Goal: Use online tool/utility: Utilize a website feature to perform a specific function

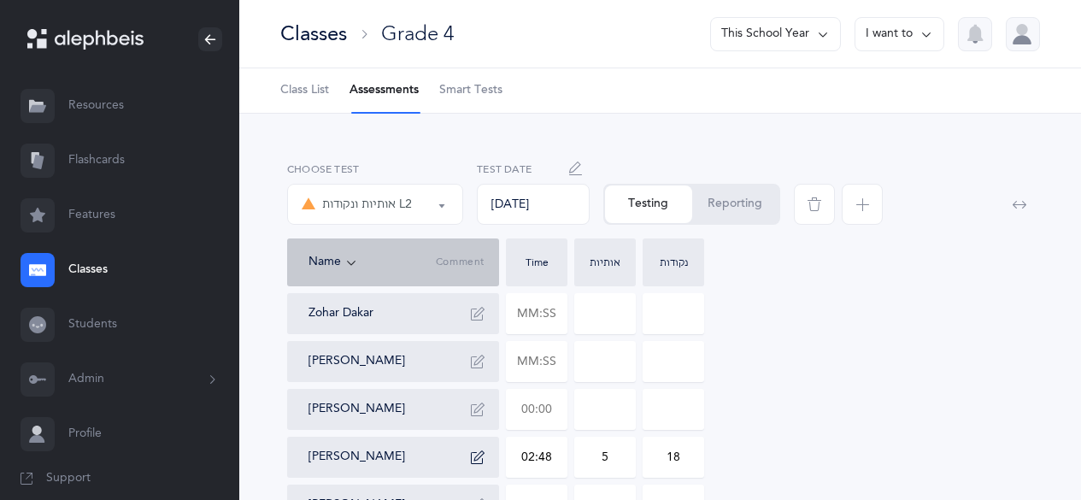
select select "9"
click at [523, 390] on input "text" at bounding box center [537, 409] width 60 height 39
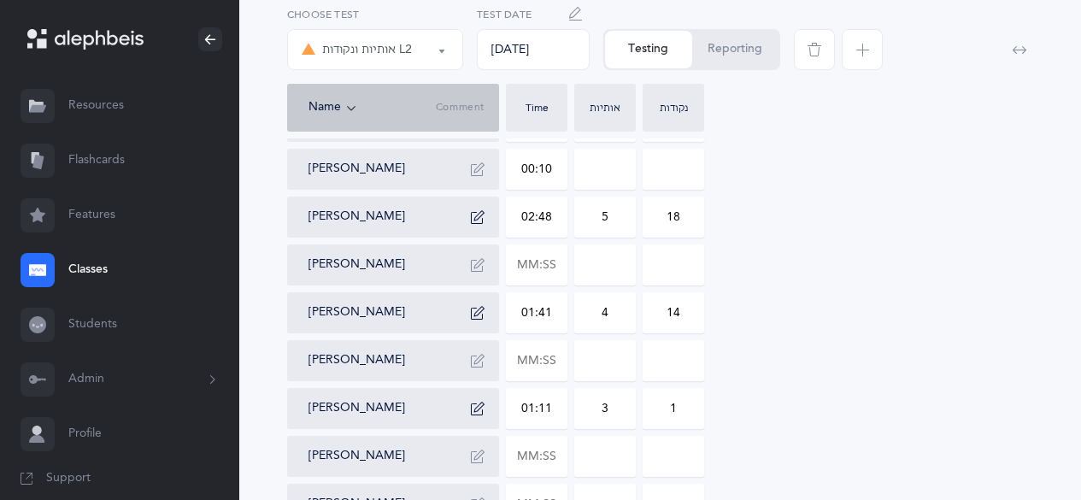
type input "01:07"
click at [618, 166] on input at bounding box center [605, 169] width 60 height 39
type input "0"
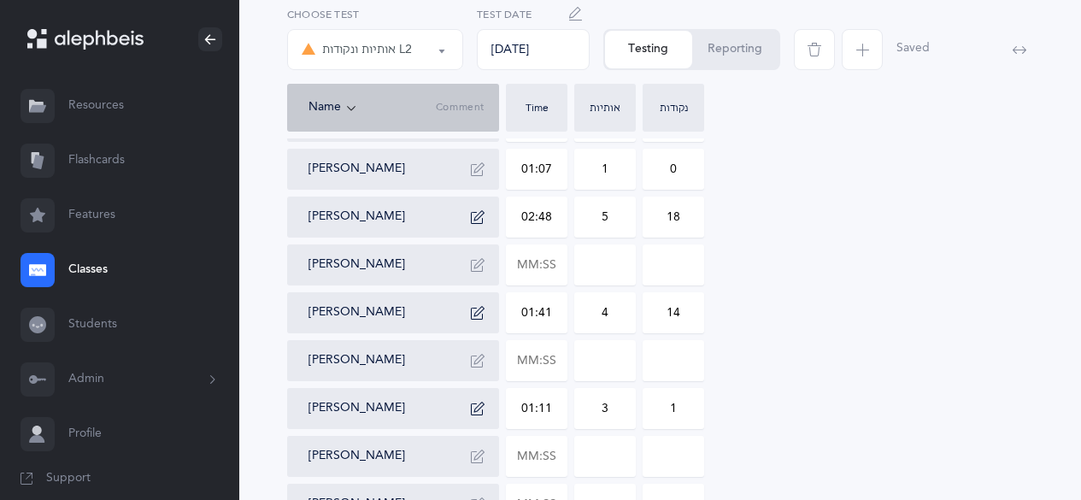
type input "1"
click at [433, 52] on div "אותיות ונקודות L2" at bounding box center [375, 49] width 147 height 29
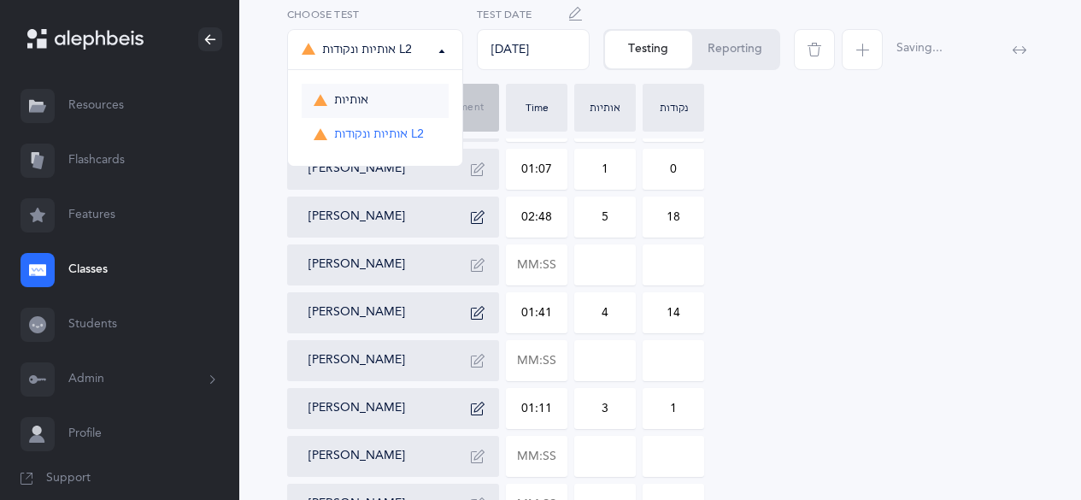
click at [392, 93] on link "אותיות" at bounding box center [375, 101] width 147 height 34
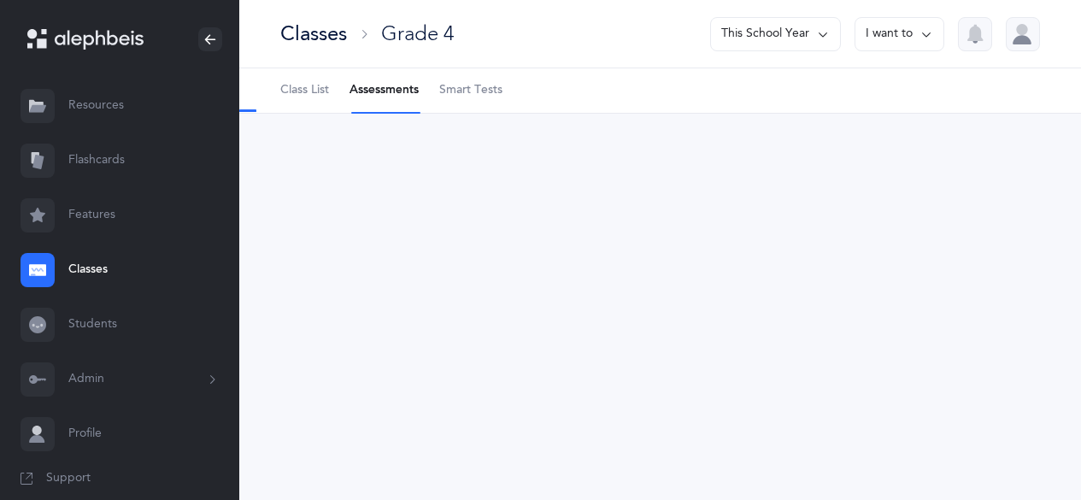
scroll to position [0, 0]
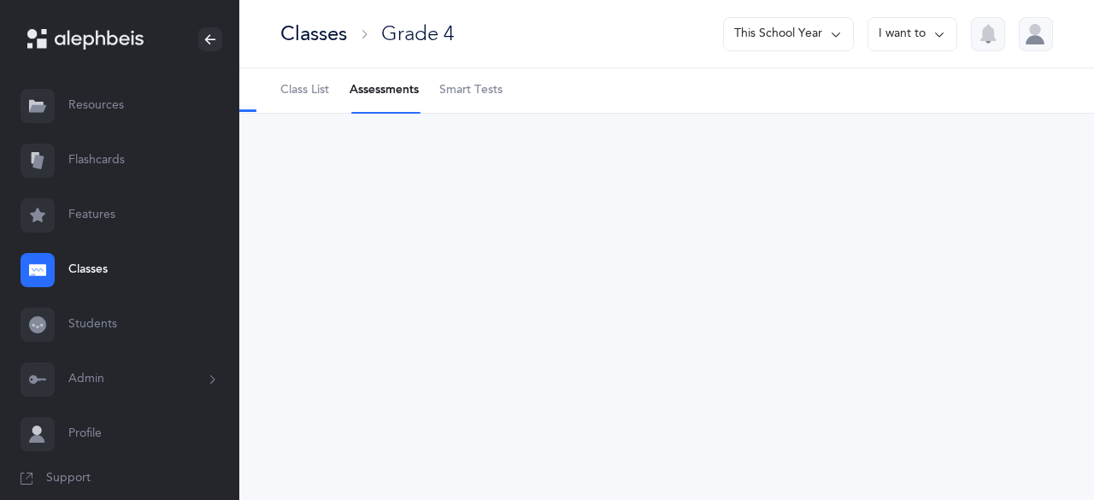
select select "2"
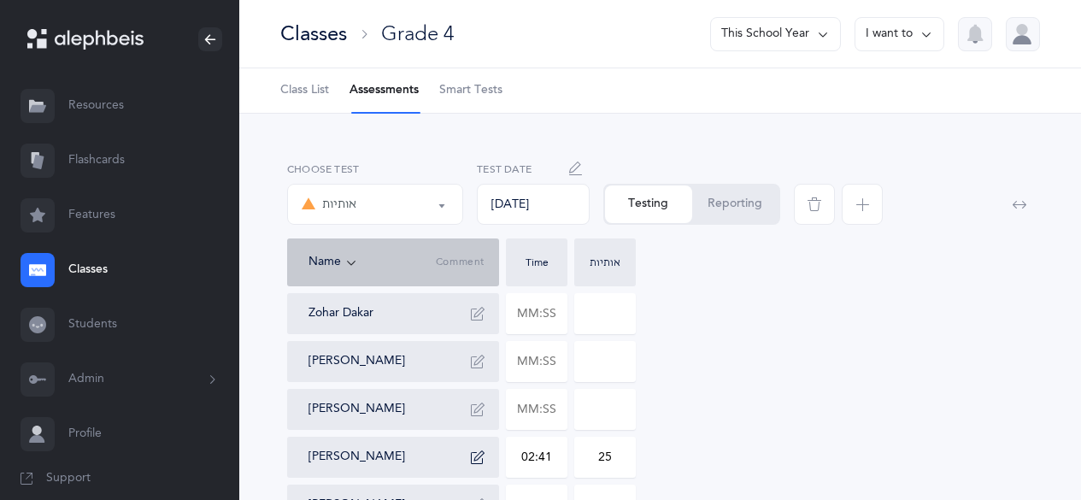
click at [596, 409] on input at bounding box center [605, 409] width 60 height 39
type input "5"
click at [482, 413] on icon "button" at bounding box center [478, 409] width 14 height 14
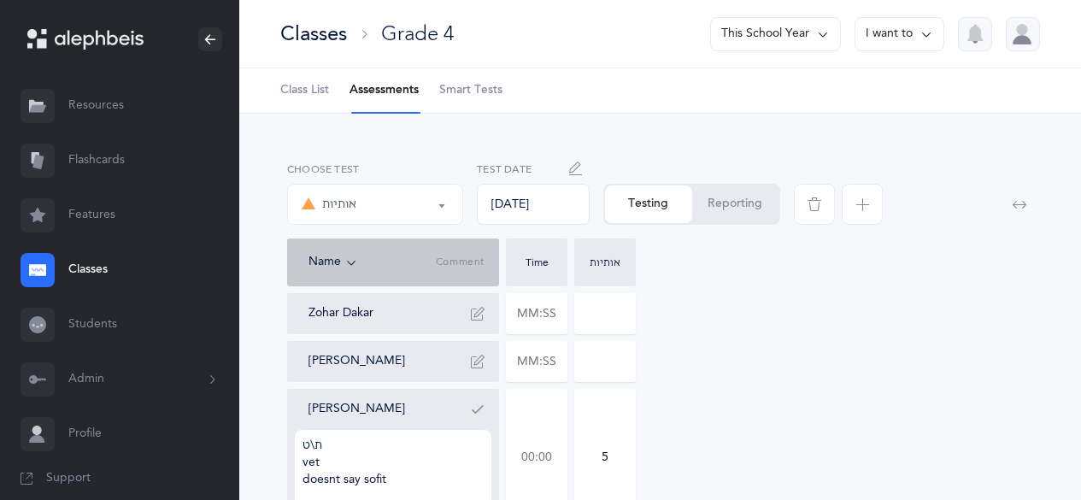
type textarea "ת\ט vet doesnt say sofit"
click at [540, 447] on input "text" at bounding box center [537, 457] width 60 height 135
type input "02:22"
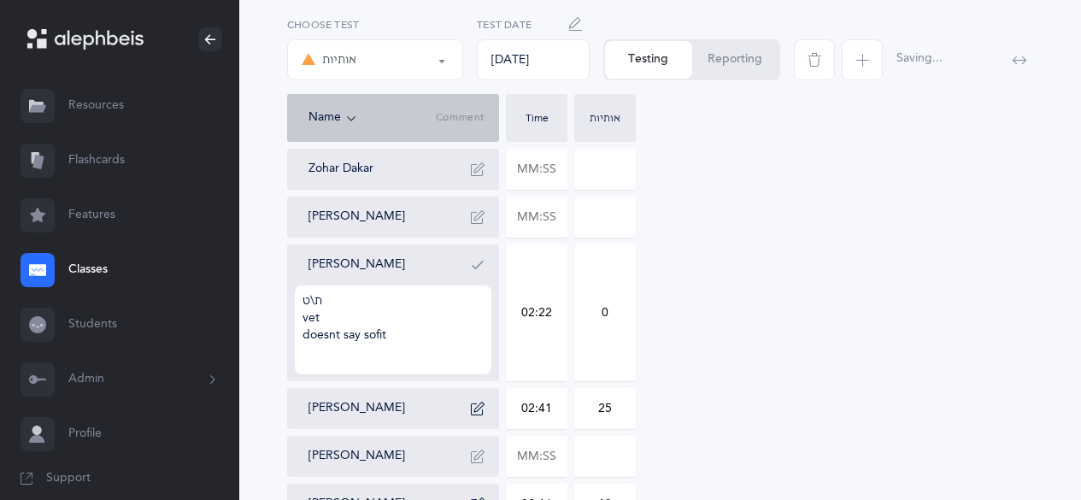
scroll to position [145, 0]
click at [475, 259] on icon "button" at bounding box center [478, 264] width 14 height 14
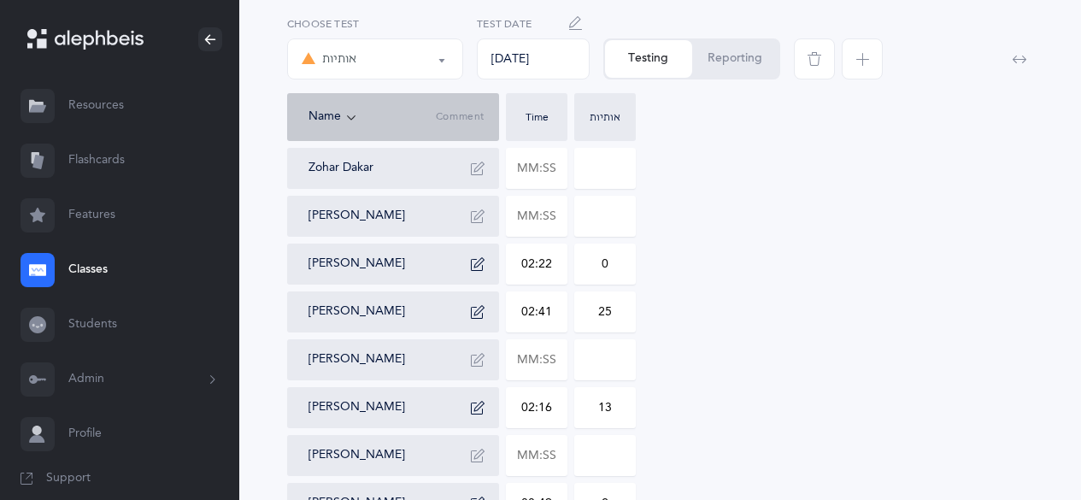
click at [605, 265] on input "0" at bounding box center [605, 263] width 60 height 39
type input "5"
click at [477, 305] on icon "button" at bounding box center [478, 312] width 14 height 14
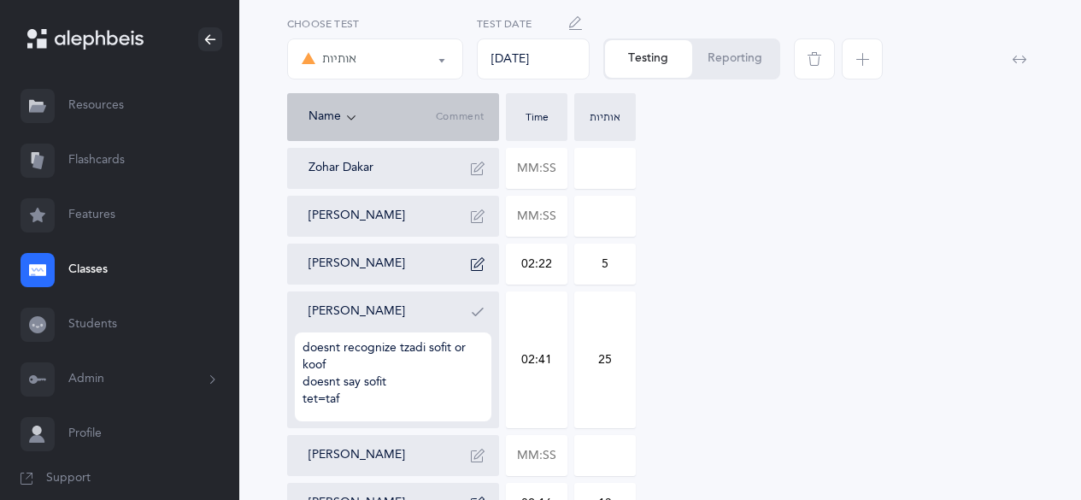
click at [477, 305] on icon "button" at bounding box center [478, 312] width 14 height 14
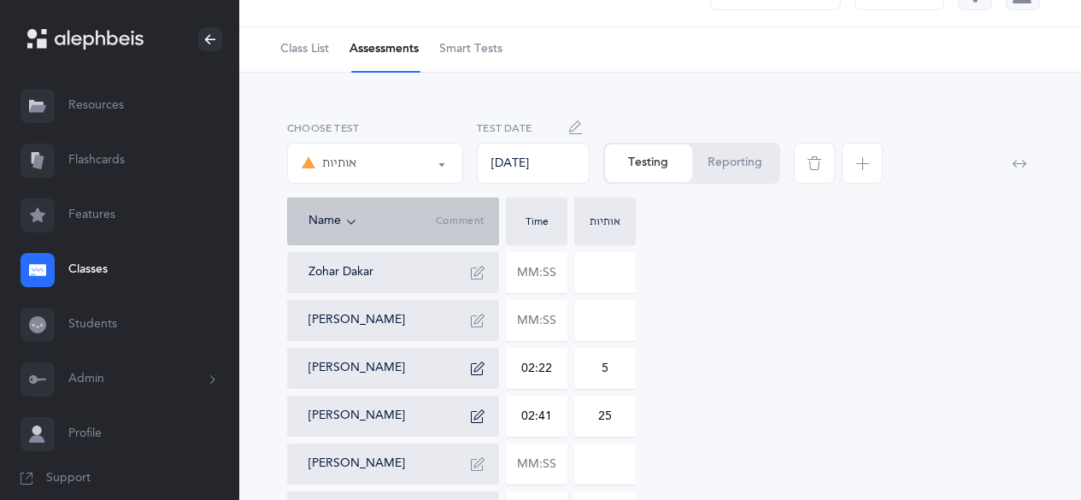
scroll to position [38, 0]
